Goal: Find specific page/section: Find specific page/section

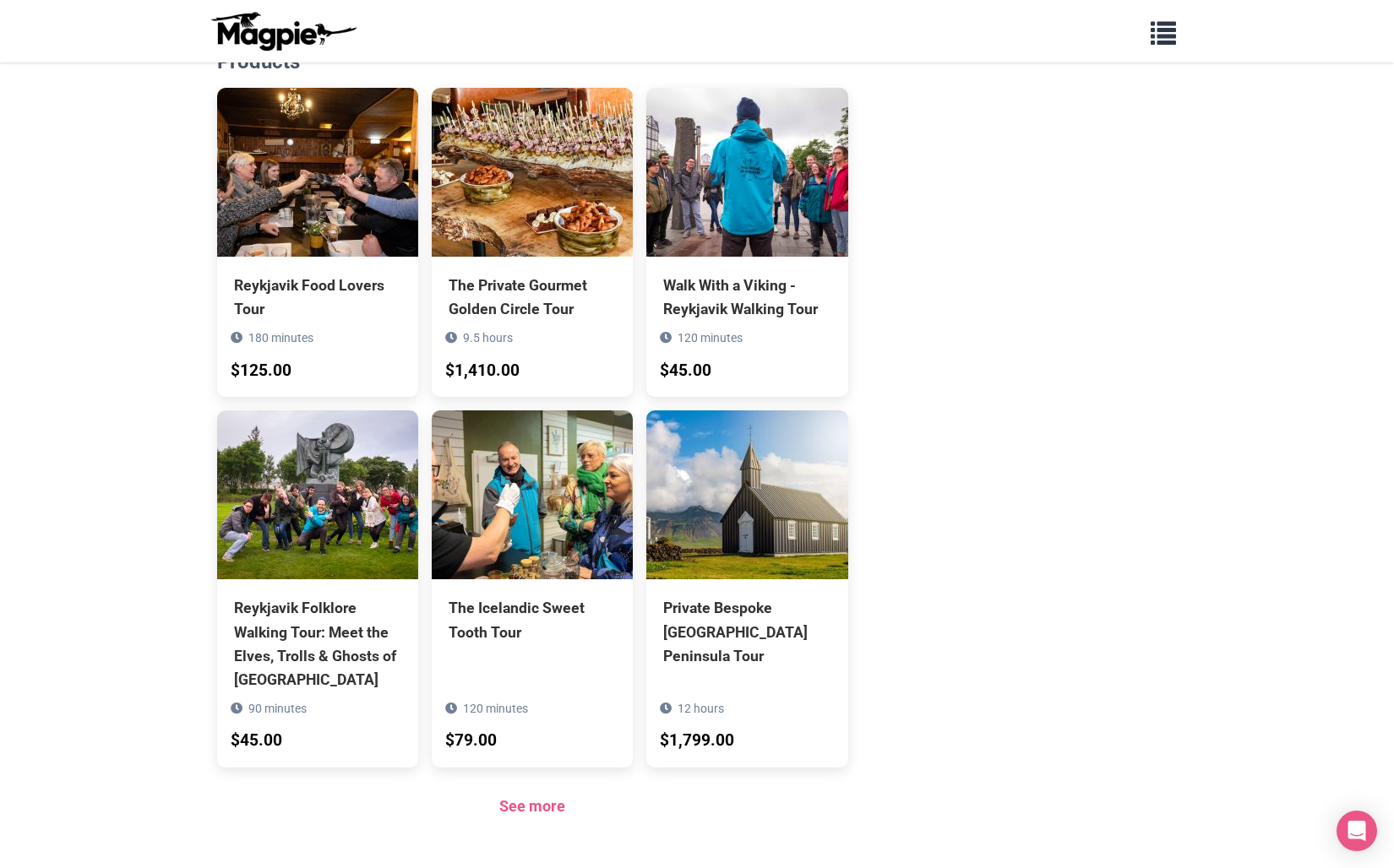
scroll to position [1343, 0]
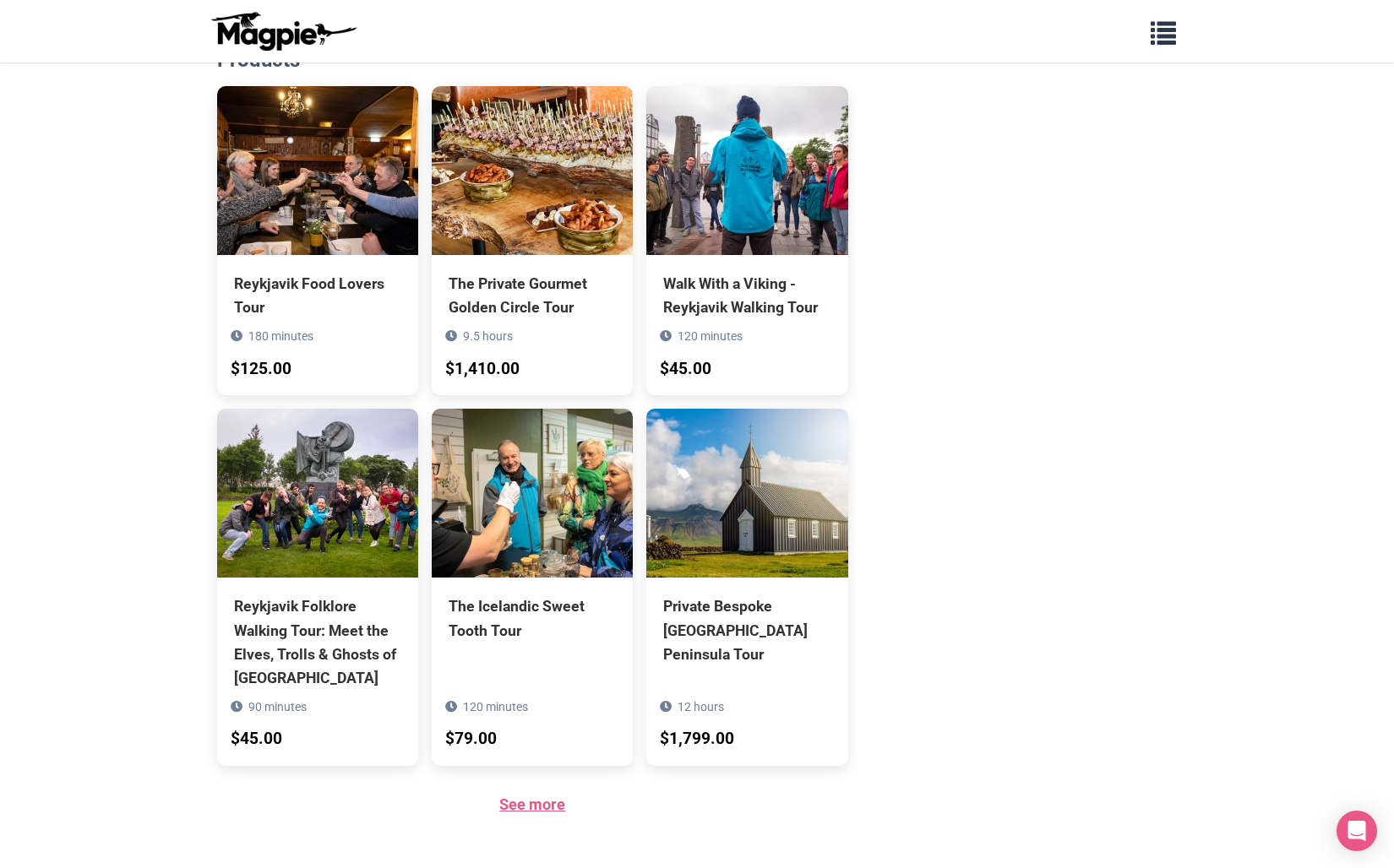
click at [535, 796] on link "See more" at bounding box center [532, 804] width 66 height 17
